Goal: Understand process/instructions

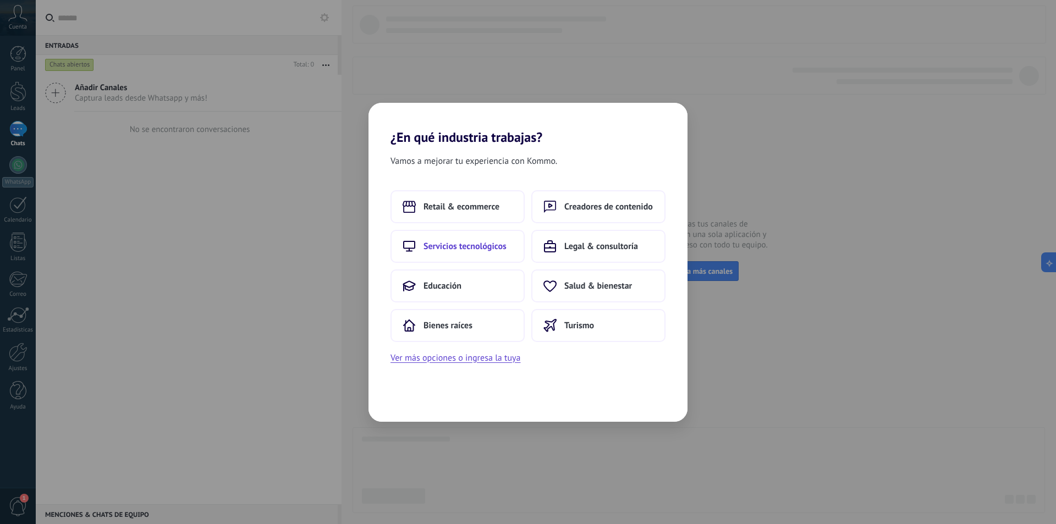
click at [446, 250] on span "Servicios tecnológicos" at bounding box center [465, 246] width 83 height 11
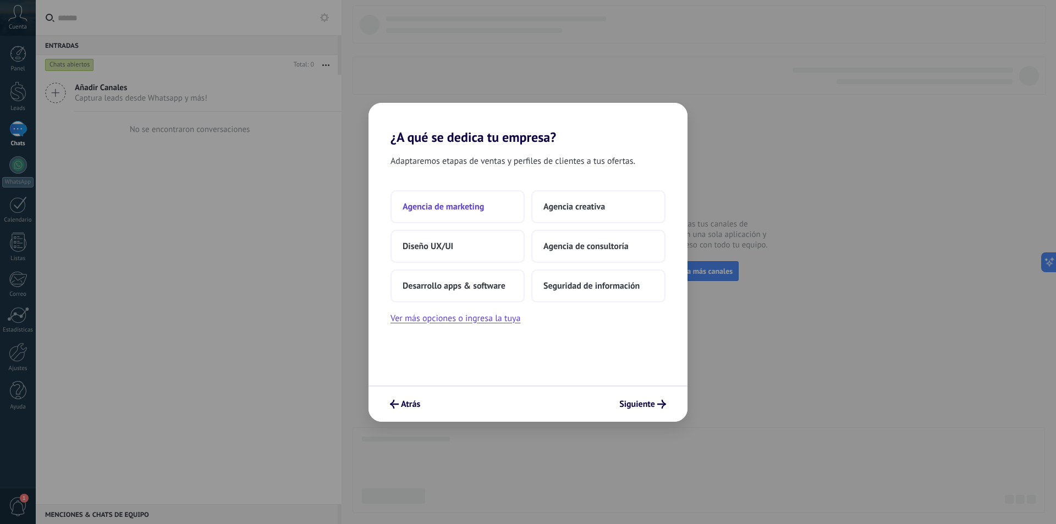
click at [452, 204] on span "Agencia de marketing" at bounding box center [443, 206] width 81 height 11
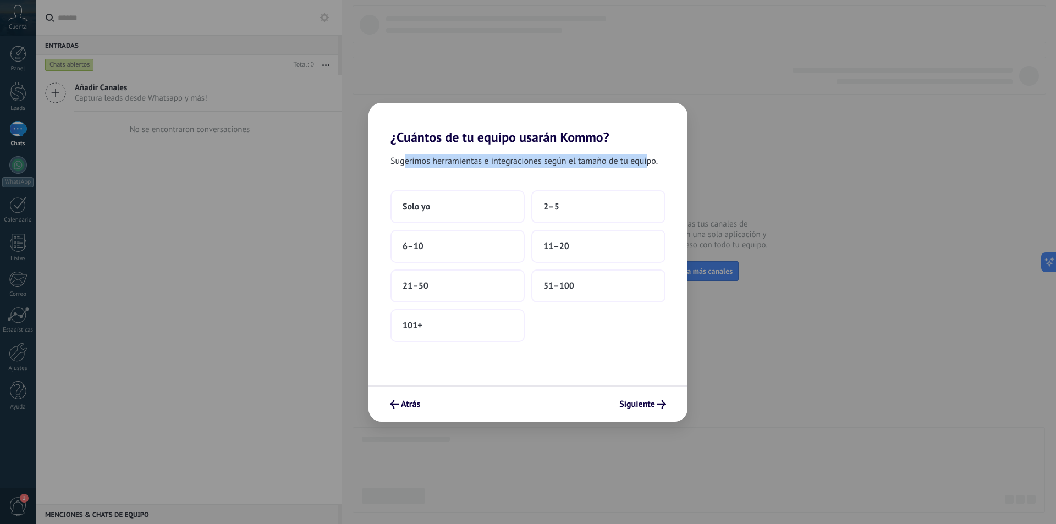
drag, startPoint x: 406, startPoint y: 163, endPoint x: 647, endPoint y: 162, distance: 241.0
click at [647, 162] on span "Sugerimos herramientas e integraciones según el tamaño de tu equipo." at bounding box center [524, 161] width 267 height 14
click at [443, 210] on button "Solo yo" at bounding box center [458, 206] width 134 height 33
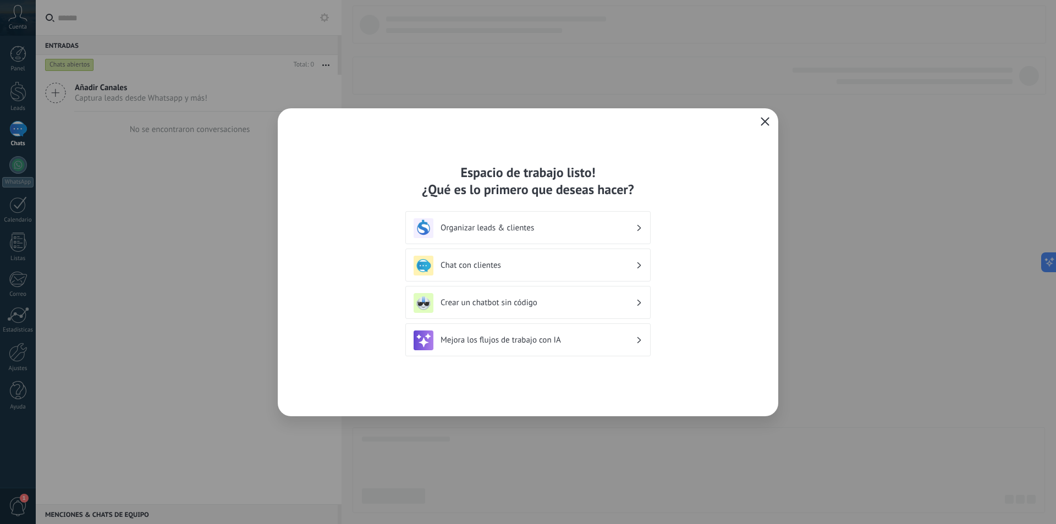
click at [762, 119] on icon "button" at bounding box center [765, 121] width 9 height 9
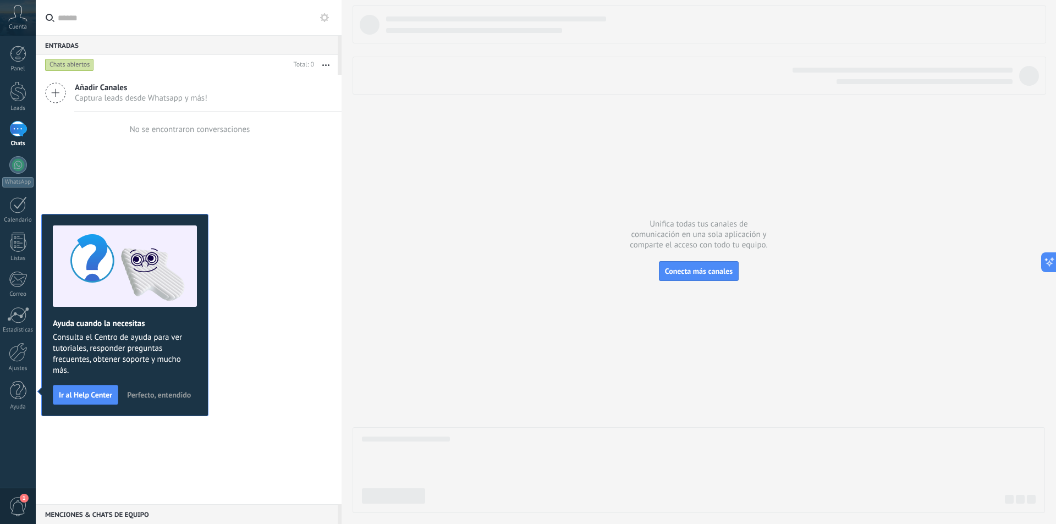
drag, startPoint x: 164, startPoint y: 395, endPoint x: 173, endPoint y: 389, distance: 10.8
click at [164, 395] on span "Perfecto, entendido" at bounding box center [159, 395] width 64 height 8
